Goal: Transaction & Acquisition: Purchase product/service

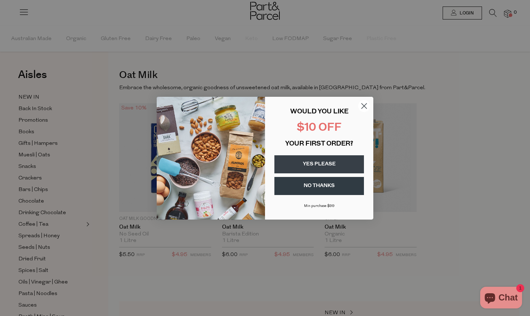
click at [324, 182] on button "NO THANKS" at bounding box center [319, 186] width 90 height 18
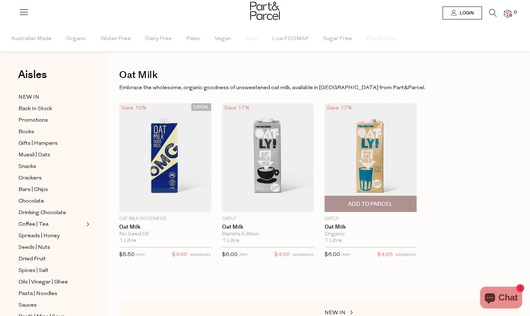
click at [381, 190] on img at bounding box center [371, 157] width 92 height 108
click at [367, 208] on span "Add To Parcel" at bounding box center [371, 204] width 88 height 16
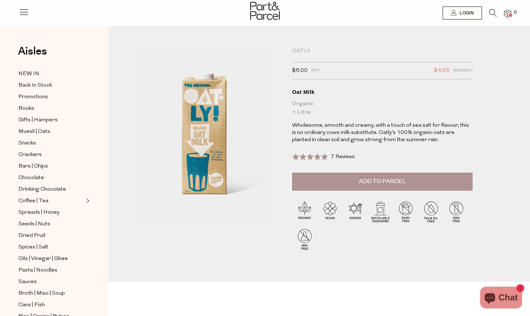
click at [507, 10] on img at bounding box center [507, 14] width 7 height 8
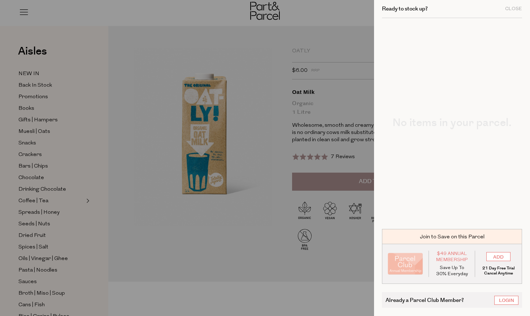
click at [366, 76] on div at bounding box center [265, 158] width 530 height 316
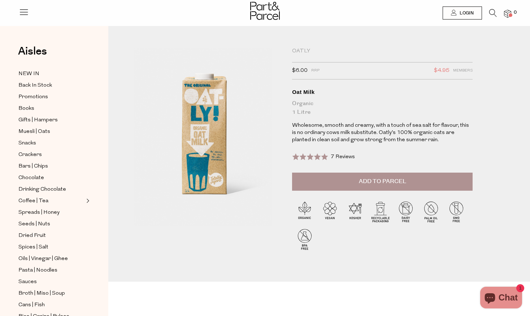
click at [371, 182] on span "Add to Parcel" at bounding box center [382, 181] width 47 height 8
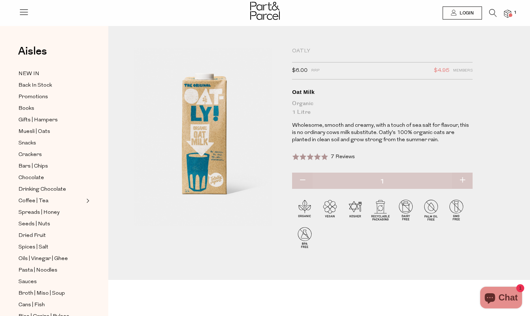
click at [507, 13] on img at bounding box center [507, 14] width 7 height 8
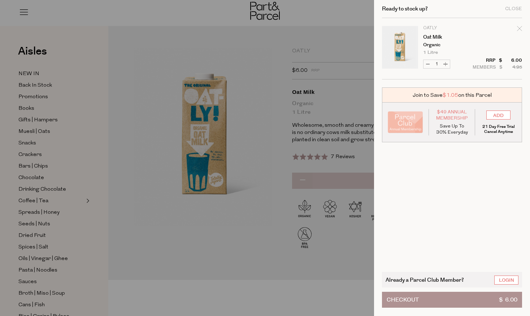
click at [520, 29] on icon "Remove Oat Milk" at bounding box center [519, 28] width 5 height 5
type input "Add Membership"
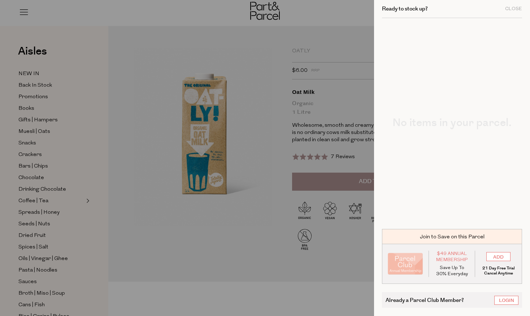
click at [148, 210] on div at bounding box center [265, 158] width 530 height 316
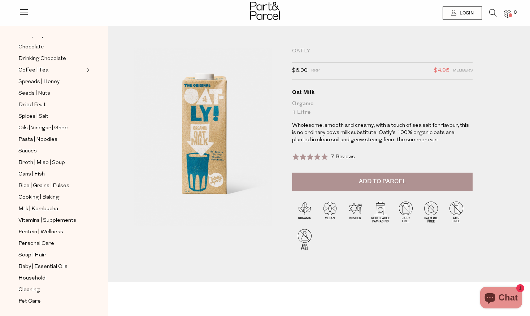
scroll to position [132, 0]
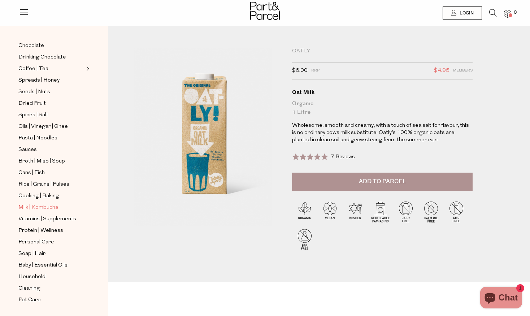
click at [57, 206] on span "Milk | Kombucha" at bounding box center [38, 207] width 40 height 9
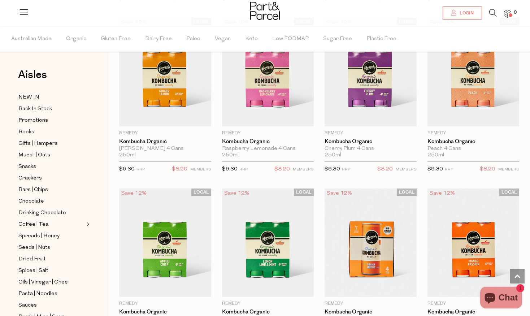
scroll to position [599, 0]
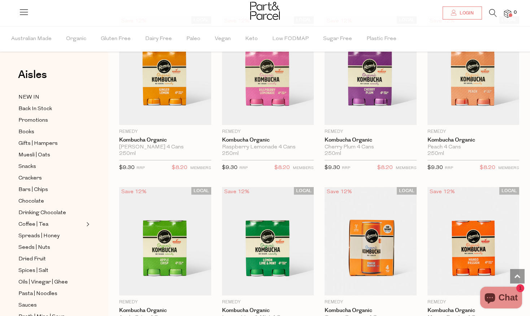
click at [508, 296] on span "Chat" at bounding box center [508, 297] width 19 height 11
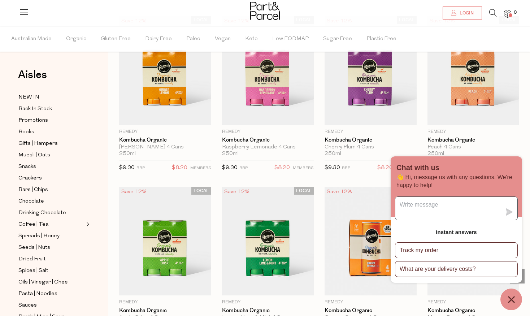
click at [422, 202] on textarea "Message us" at bounding box center [448, 208] width 106 height 23
type textarea "hi"
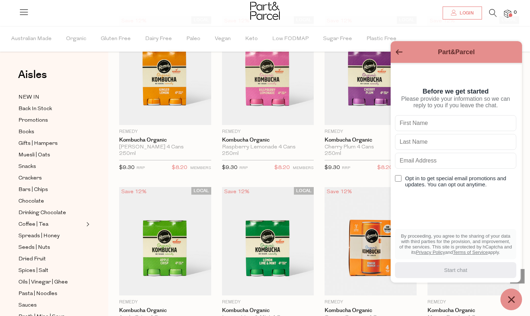
click at [395, 52] on div "Part&Parcel" at bounding box center [456, 52] width 123 height 13
click at [397, 53] on icon "Go back to the main screen" at bounding box center [399, 51] width 7 height 5
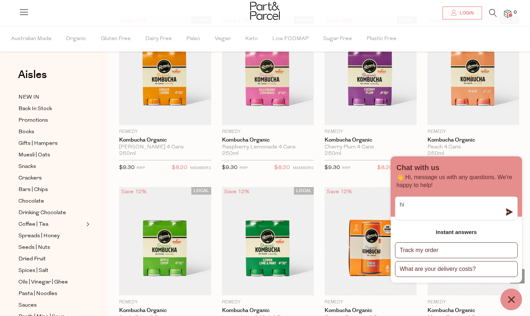
click at [512, 298] on icon "Chat window" at bounding box center [511, 299] width 7 height 7
